Goal: Find specific page/section: Find specific page/section

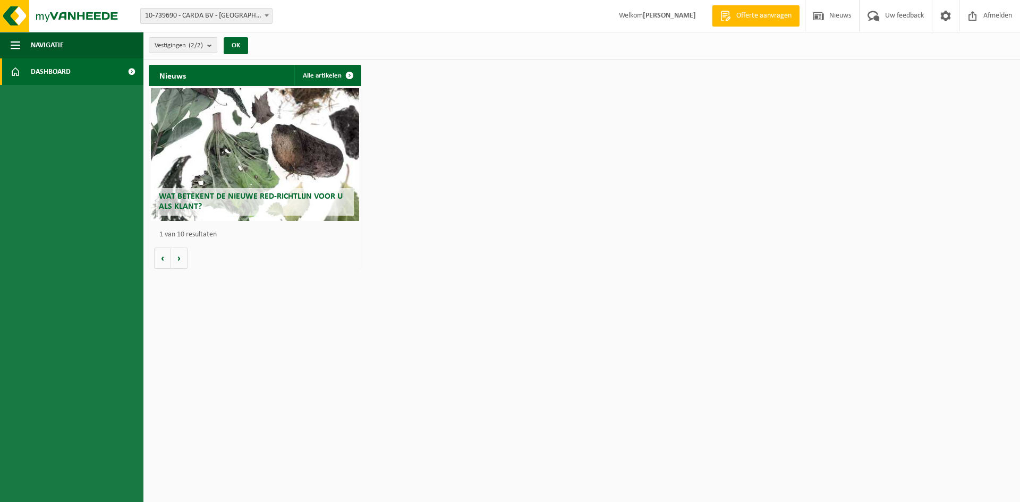
click at [169, 16] on span "10-739690 - [PERSON_NAME] BV - [GEOGRAPHIC_DATA]" at bounding box center [206, 15] width 131 height 15
select select "11813"
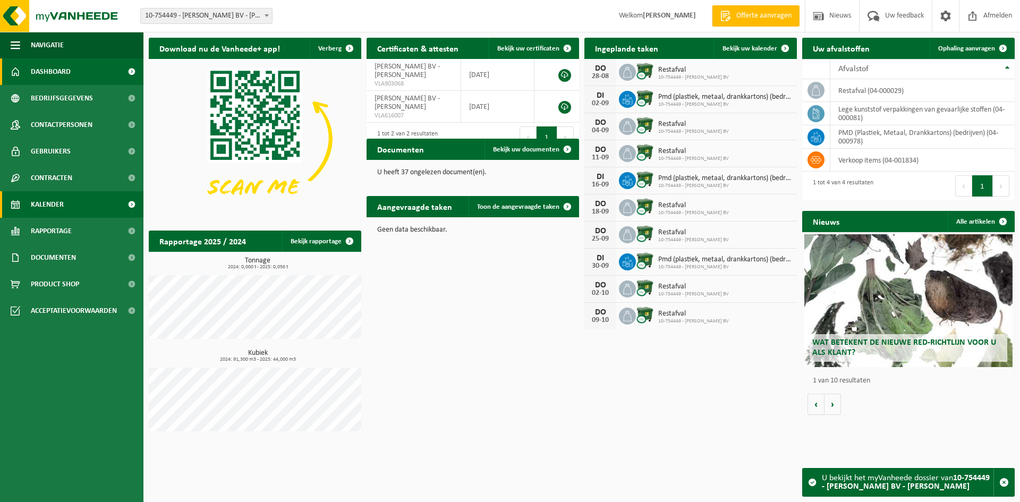
click at [59, 203] on span "Kalender" at bounding box center [47, 204] width 33 height 27
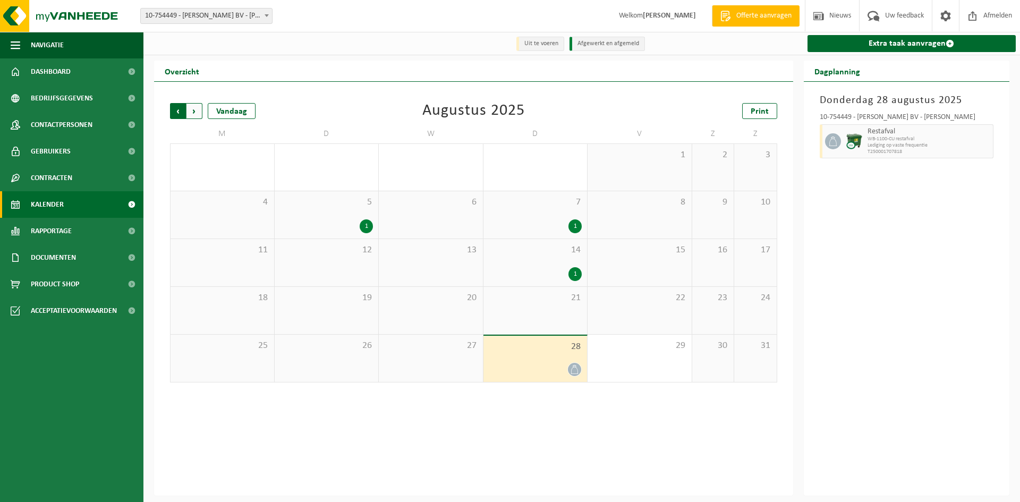
click at [198, 116] on span "Volgende" at bounding box center [194, 111] width 16 height 16
